Goal: Task Accomplishment & Management: Use online tool/utility

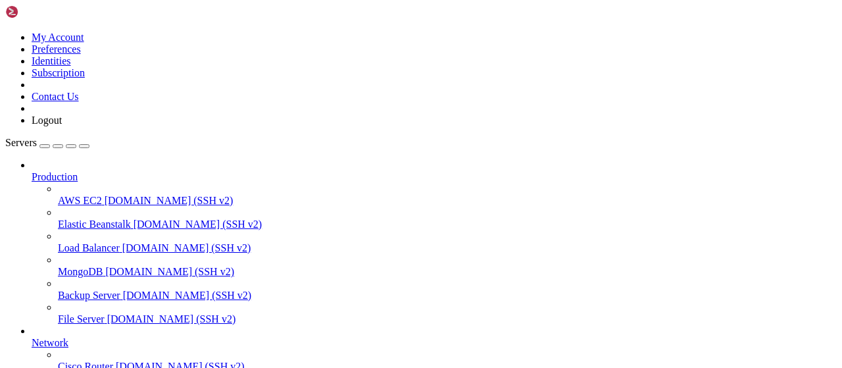
scroll to position [267, 0]
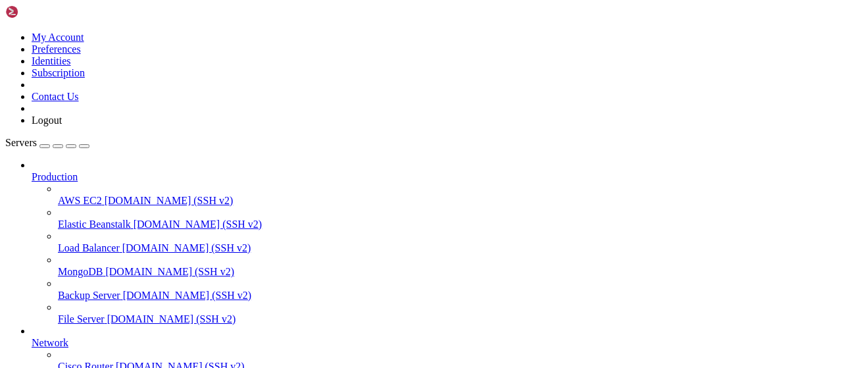
type input "/root/LinkQuest"
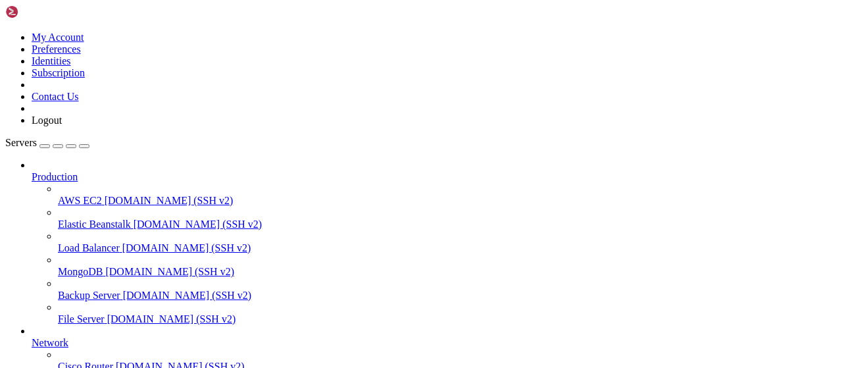
scroll to position [147, 0]
drag, startPoint x: 544, startPoint y: 185, endPoint x: 159, endPoint y: 193, distance: 385.5
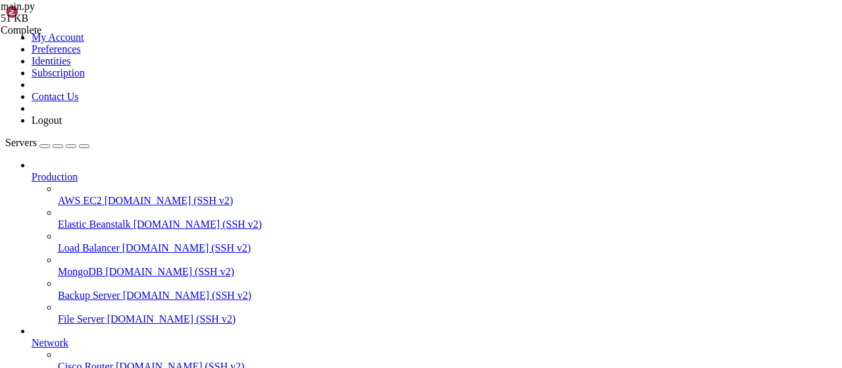
type textarea "@dp.message(Command("start")) async def start_command(message: types.Message):"
